Goal: Task Accomplishment & Management: Complete application form

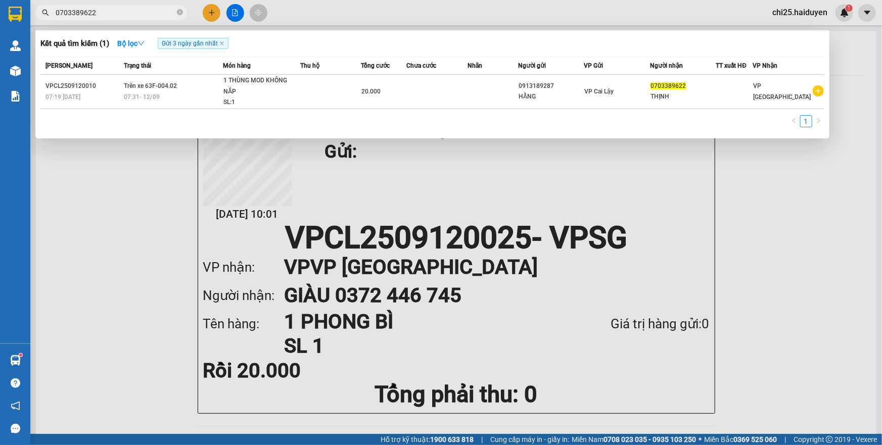
click at [141, 12] on input "0703389622" at bounding box center [115, 12] width 119 height 11
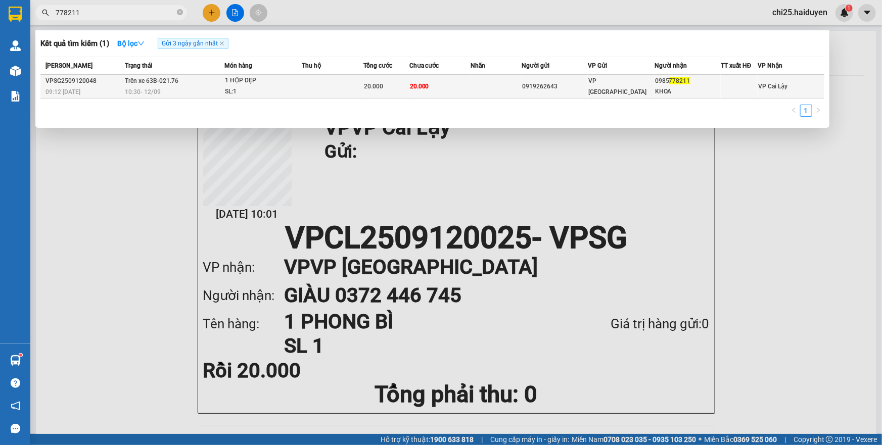
type input "778211"
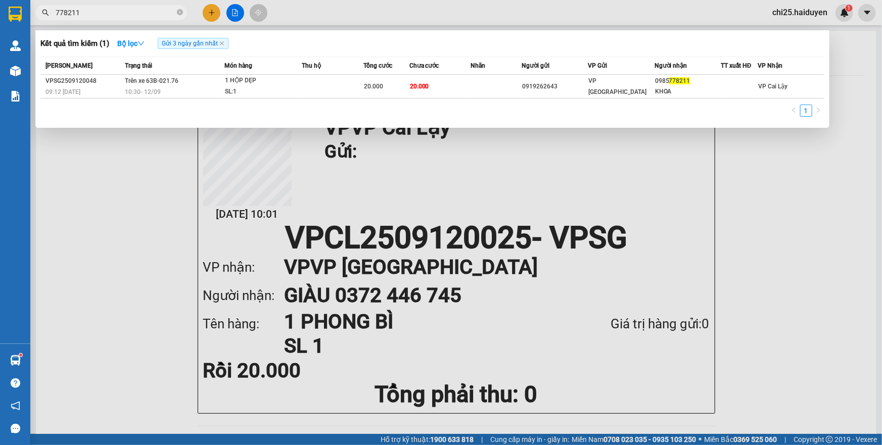
click at [217, 15] on div at bounding box center [441, 222] width 882 height 445
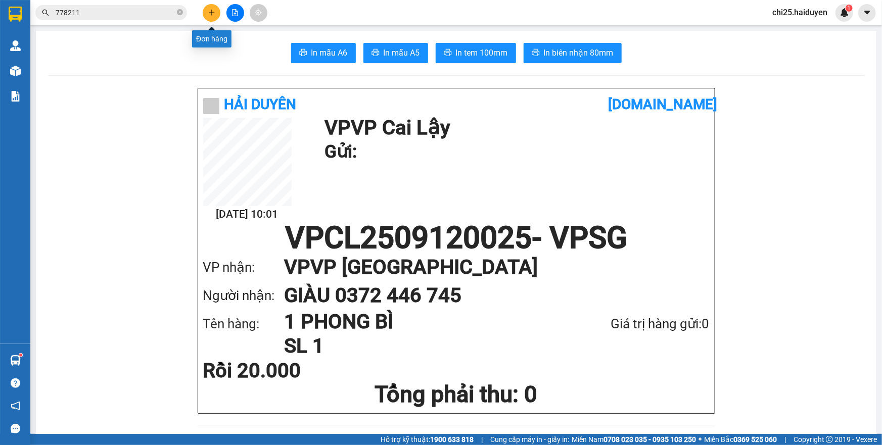
click at [210, 11] on icon "plus" at bounding box center [211, 12] width 7 height 7
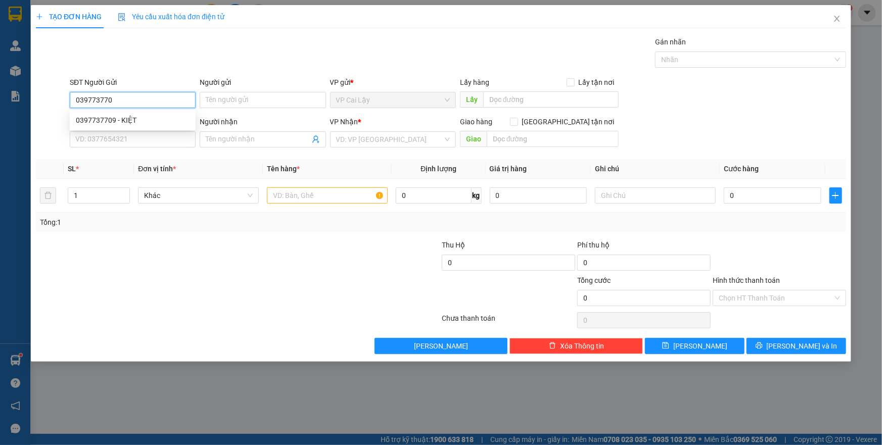
type input "0397737709"
click at [141, 122] on div "0397737709 - KIỆT" at bounding box center [133, 120] width 114 height 11
type input "KIỆT"
type input "0946060660"
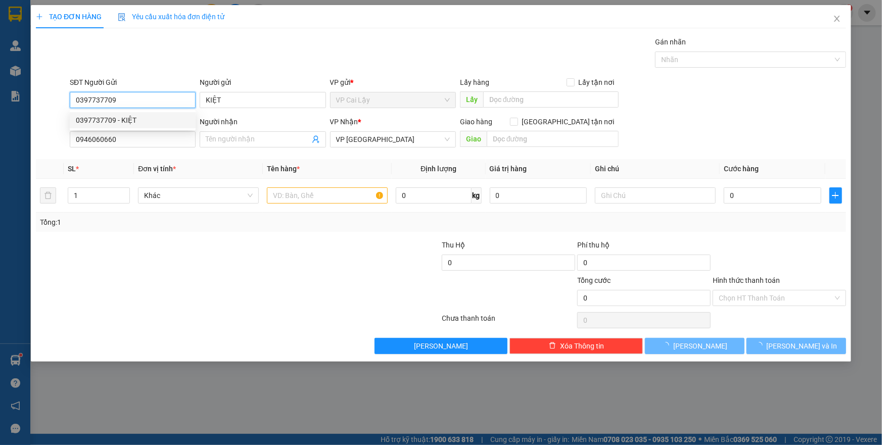
type input "20.000"
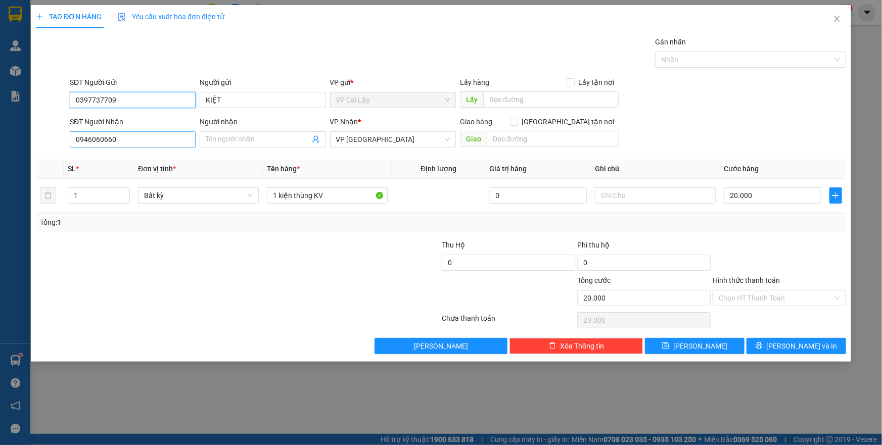
type input "0397737709"
click at [145, 137] on input "0946060660" at bounding box center [133, 139] width 126 height 16
type input "0392525198"
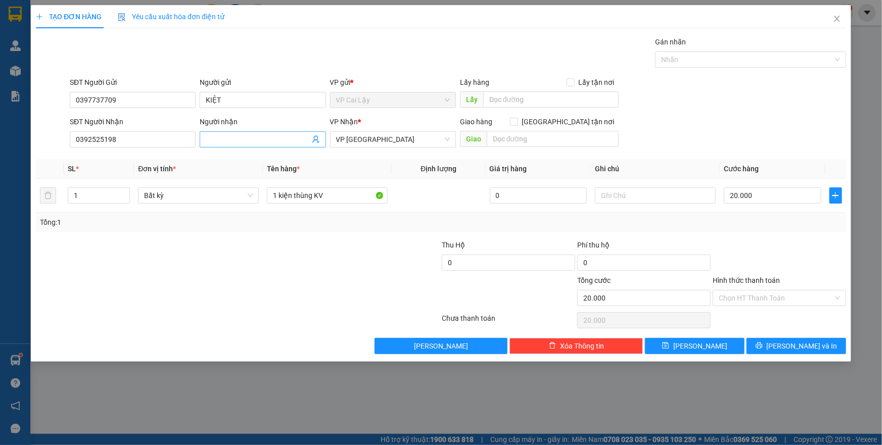
click at [222, 138] on input "Người nhận" at bounding box center [258, 139] width 104 height 11
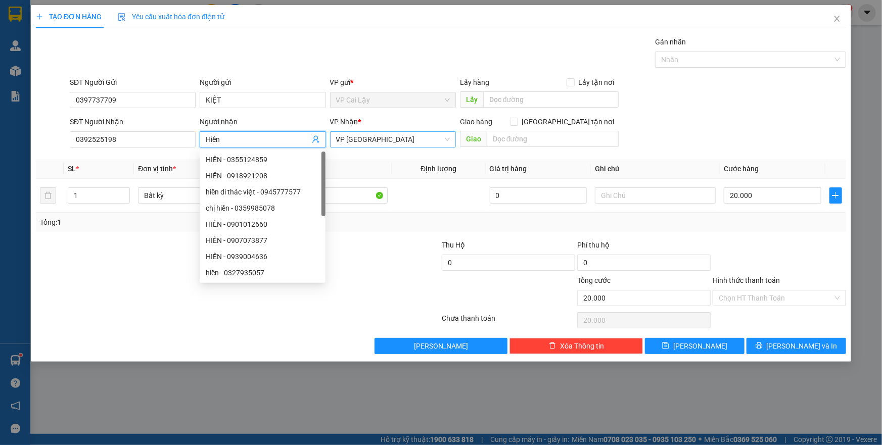
click at [400, 140] on span "VP [GEOGRAPHIC_DATA]" at bounding box center [393, 139] width 114 height 15
type input "Hiền"
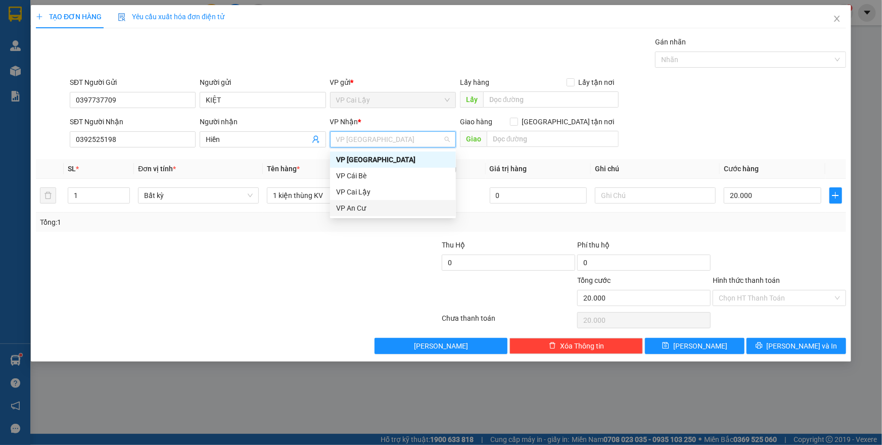
click at [382, 208] on div "VP An Cư" at bounding box center [393, 208] width 114 height 11
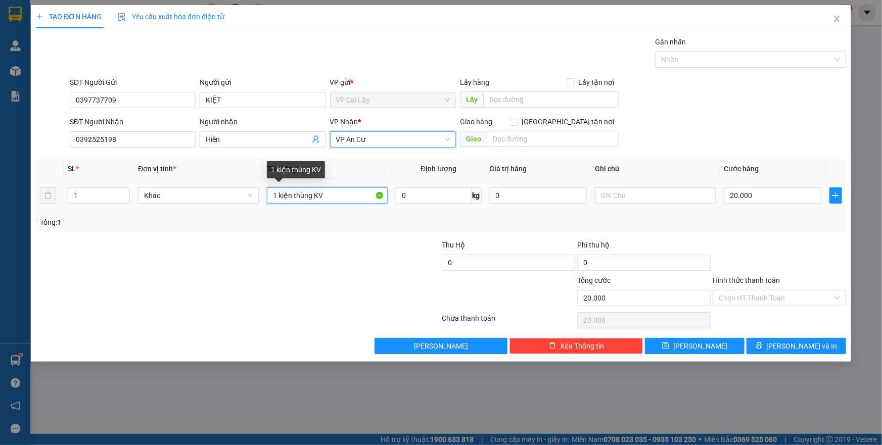
click at [319, 196] on input "1 kiện thùng KV" at bounding box center [327, 195] width 121 height 16
type input "1 kiện giấy keo trắng"
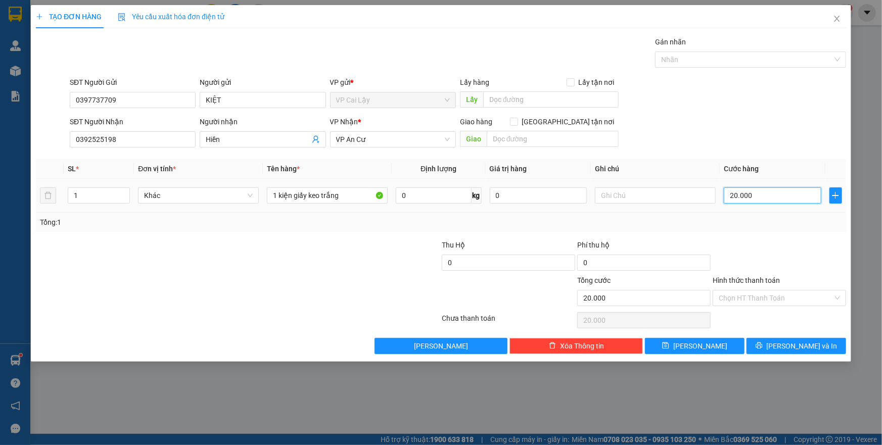
click at [753, 193] on input "20.000" at bounding box center [773, 195] width 98 height 16
type input "1"
type input "10"
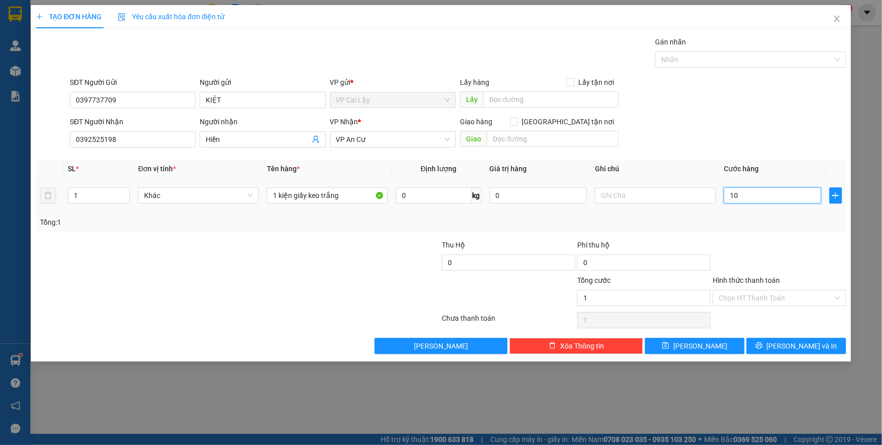
type input "10"
type input "10.000"
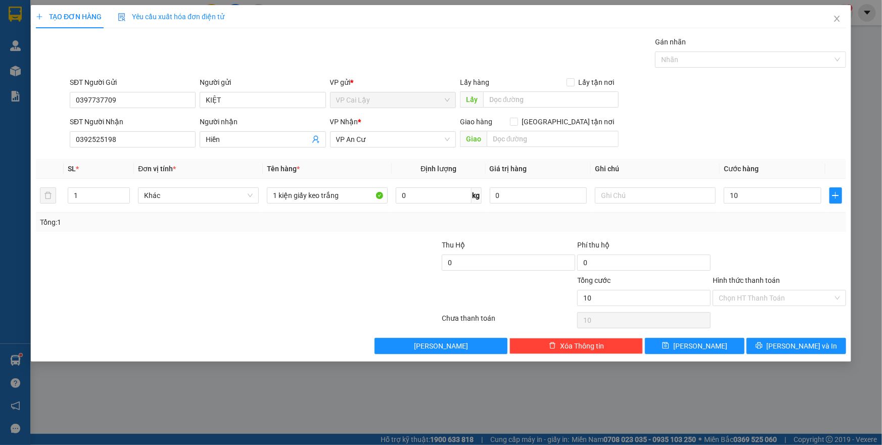
type input "10.000"
click at [788, 265] on div at bounding box center [779, 257] width 135 height 35
click at [789, 297] on input "Hình thức thanh toán" at bounding box center [776, 298] width 114 height 15
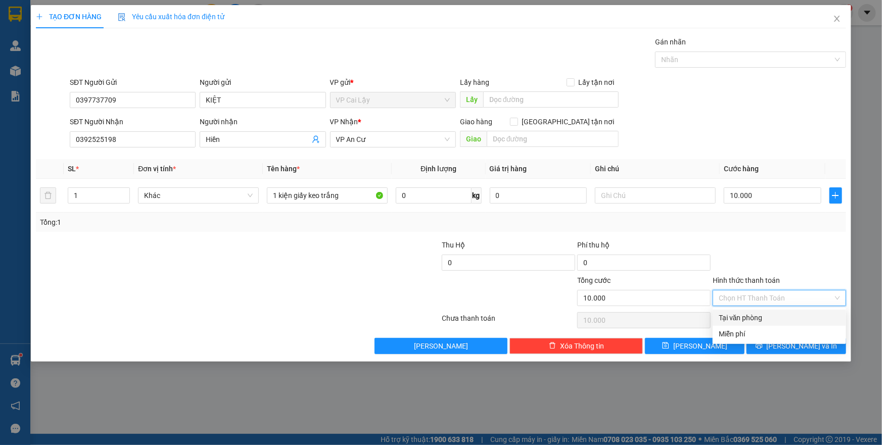
click at [787, 318] on div "Tại văn phòng" at bounding box center [779, 317] width 121 height 11
type input "0"
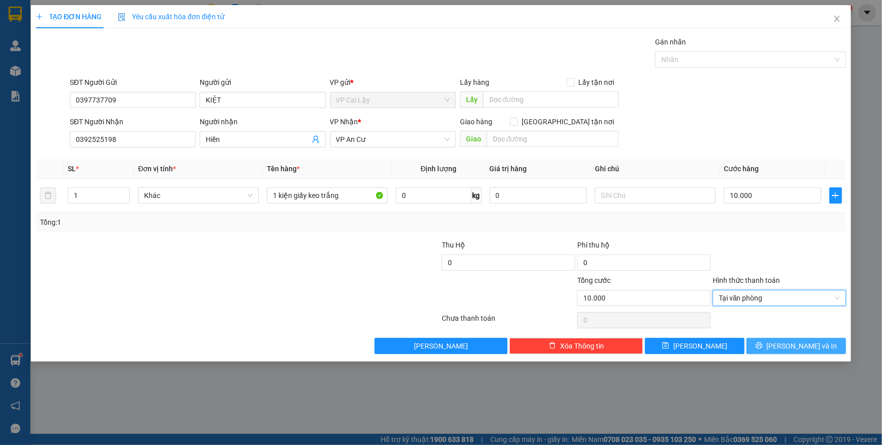
click at [790, 346] on span "[PERSON_NAME] và In" at bounding box center [802, 346] width 71 height 11
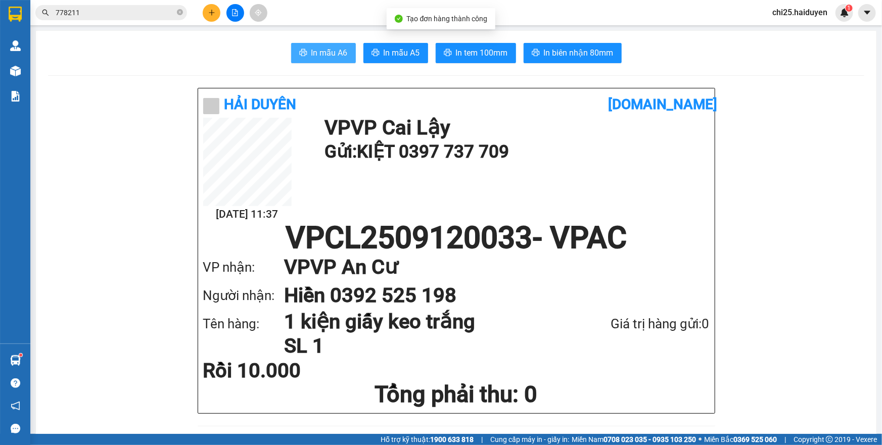
click at [311, 51] on span "In mẫu A6" at bounding box center [329, 52] width 36 height 13
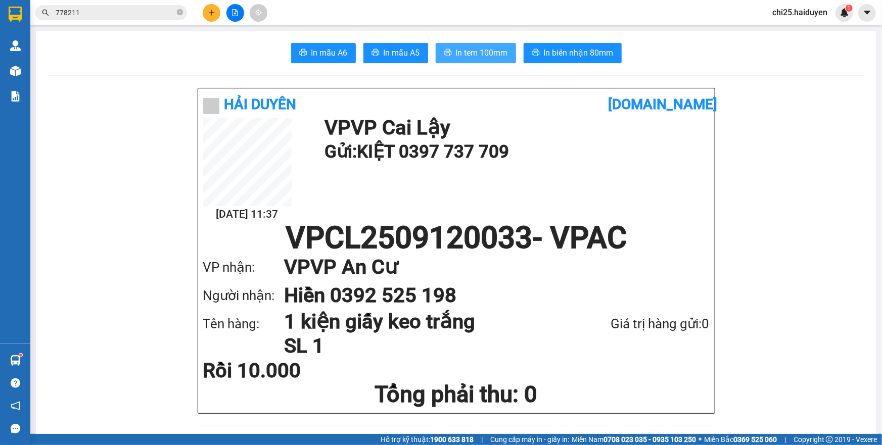
click at [490, 50] on span "In tem 100mm" at bounding box center [482, 52] width 52 height 13
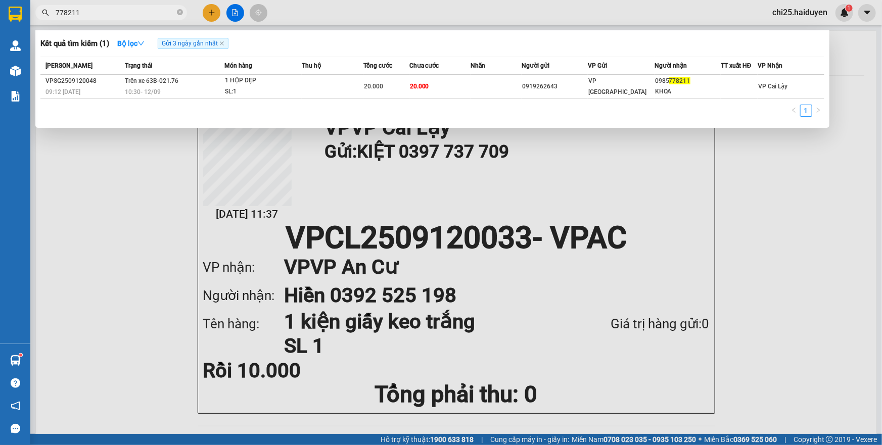
click at [144, 12] on input "778211" at bounding box center [115, 12] width 119 height 11
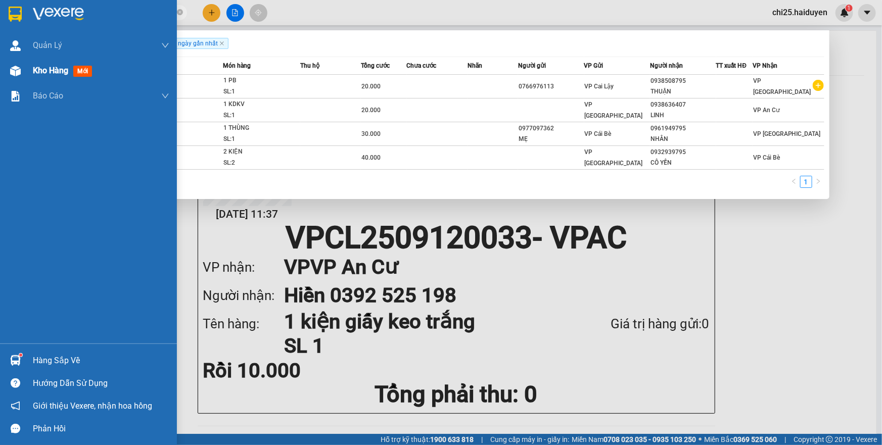
click at [23, 71] on div at bounding box center [16, 71] width 18 height 18
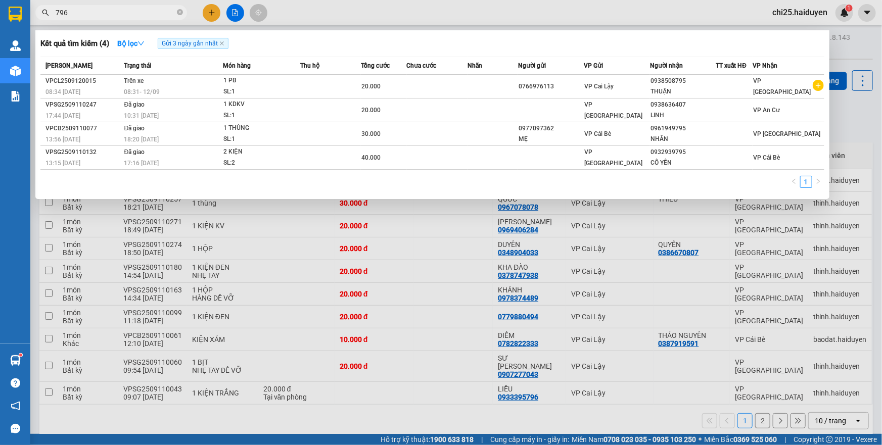
click at [359, 245] on div at bounding box center [441, 222] width 882 height 445
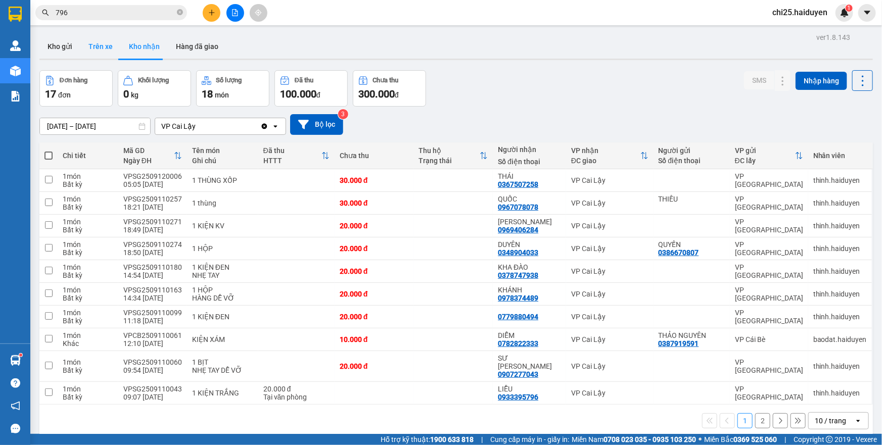
click at [104, 41] on button "Trên xe" at bounding box center [100, 46] width 40 height 24
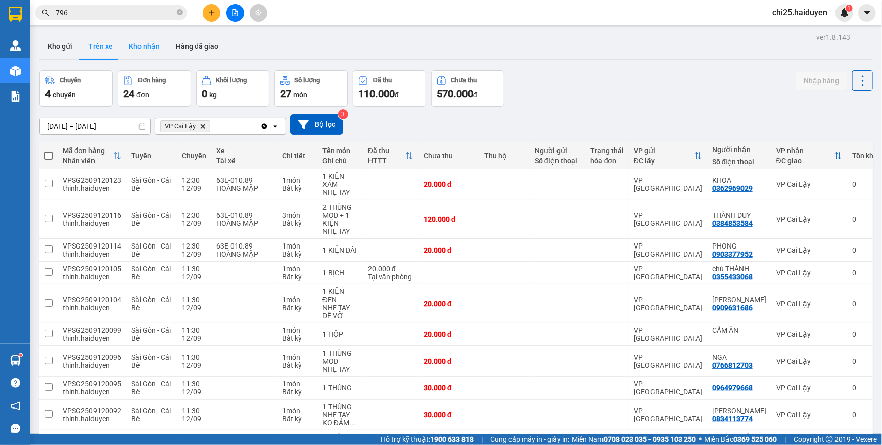
click at [151, 40] on button "Kho nhận" at bounding box center [144, 46] width 47 height 24
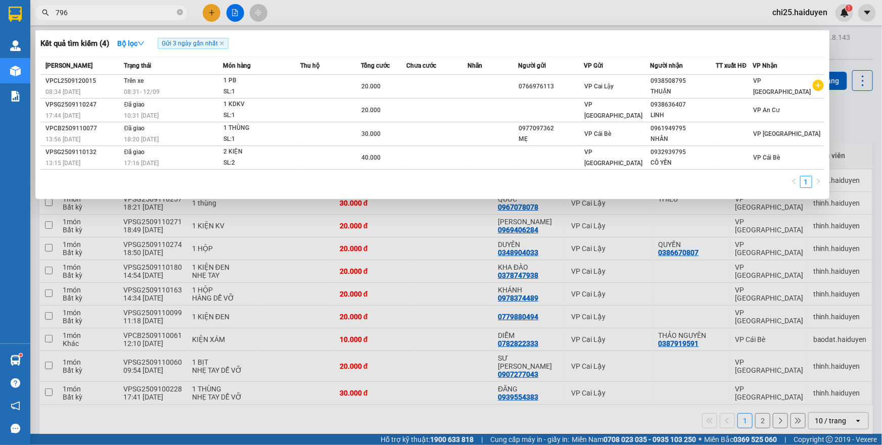
click at [136, 15] on input "796" at bounding box center [115, 12] width 119 height 11
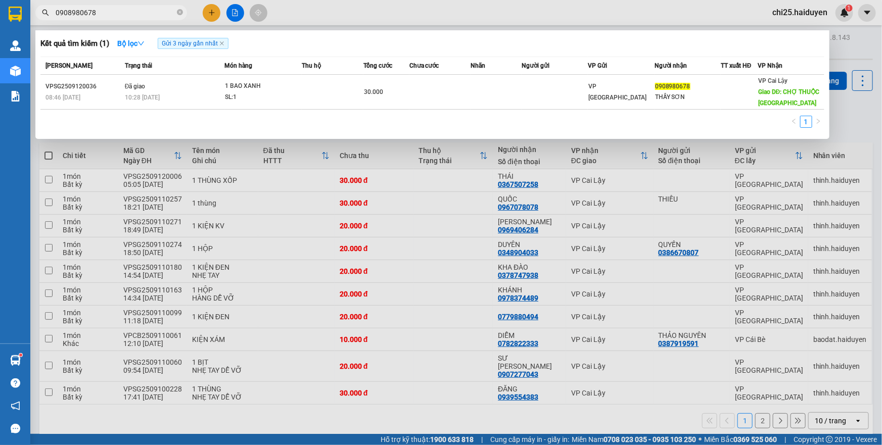
click at [124, 12] on input "0908980678" at bounding box center [115, 12] width 119 height 11
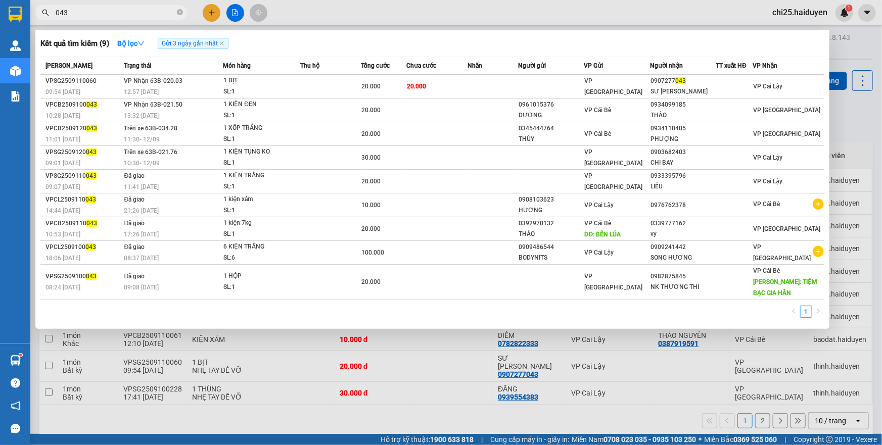
type input "043"
